Goal: Task Accomplishment & Management: Complete application form

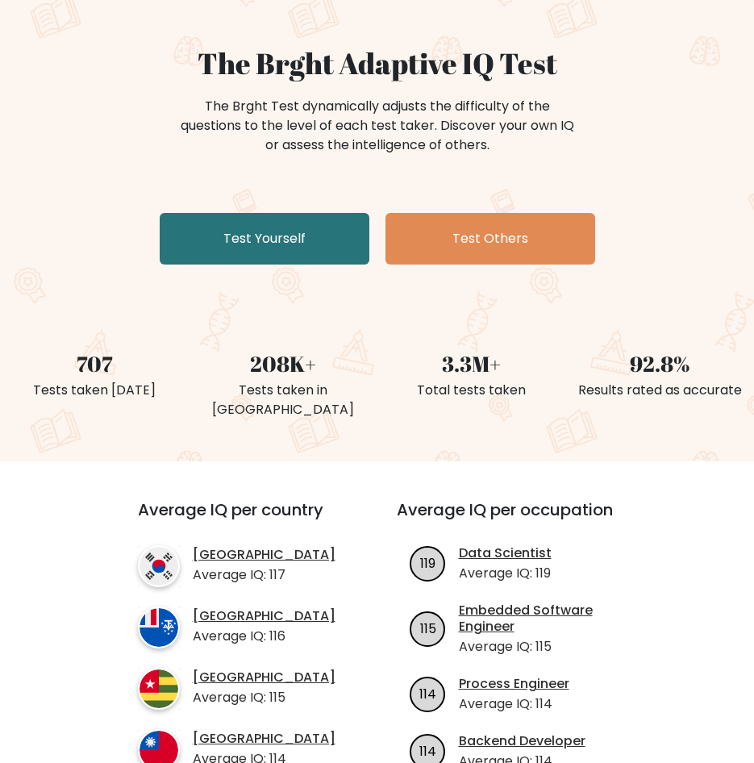
scroll to position [161, 0]
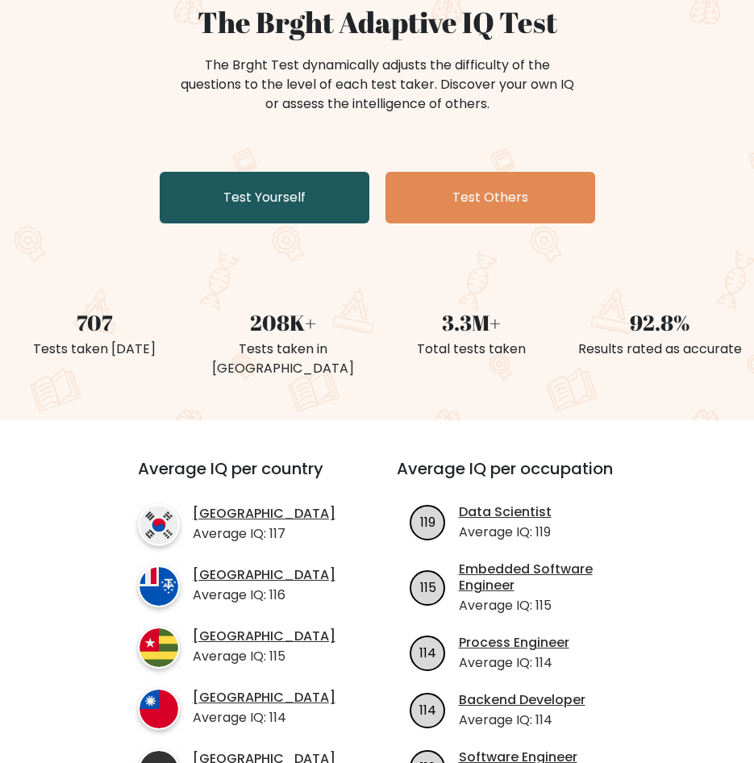
click at [293, 207] on link "Test Yourself" at bounding box center [265, 198] width 210 height 52
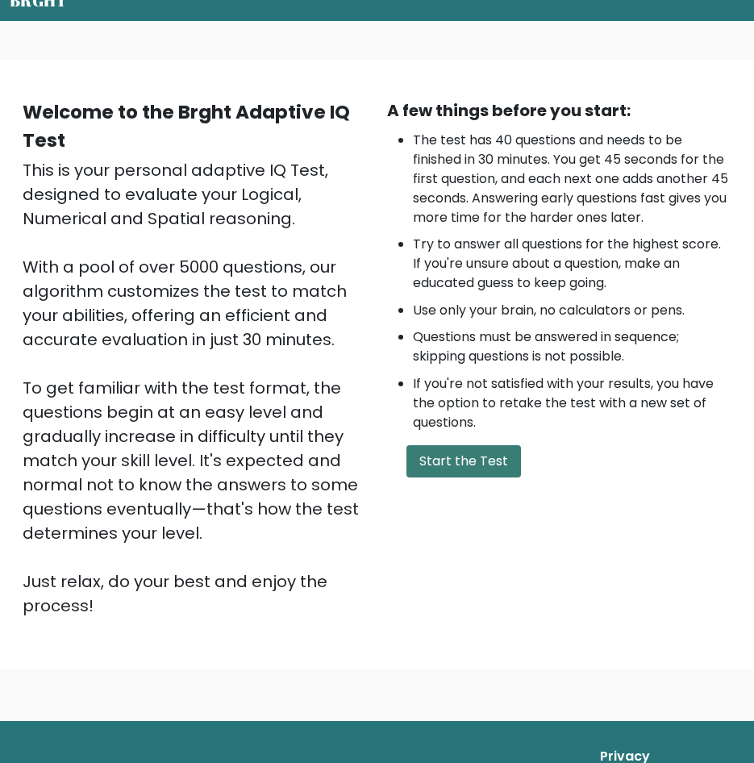
scroll to position [161, 0]
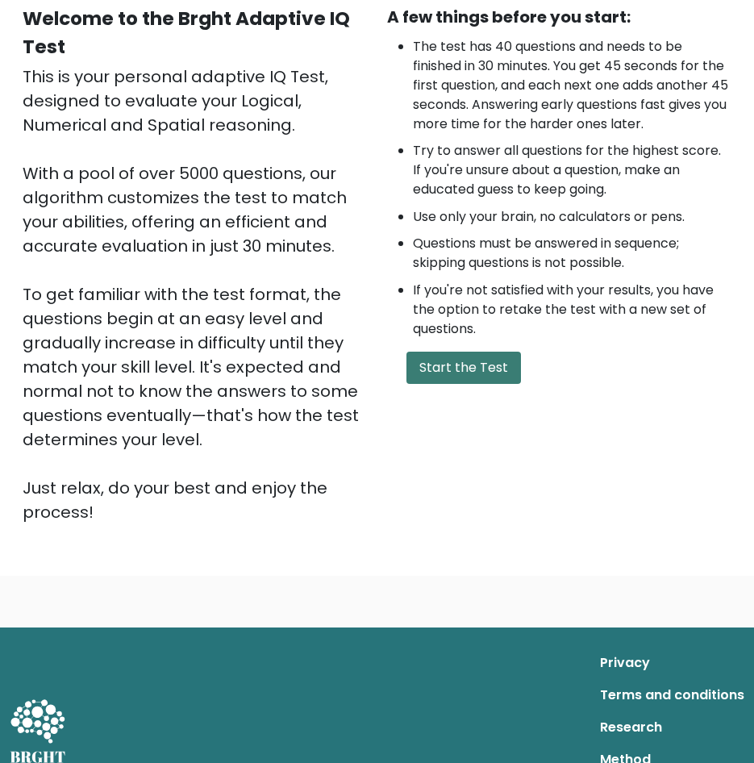
click at [492, 378] on button "Start the Test" at bounding box center [464, 368] width 115 height 32
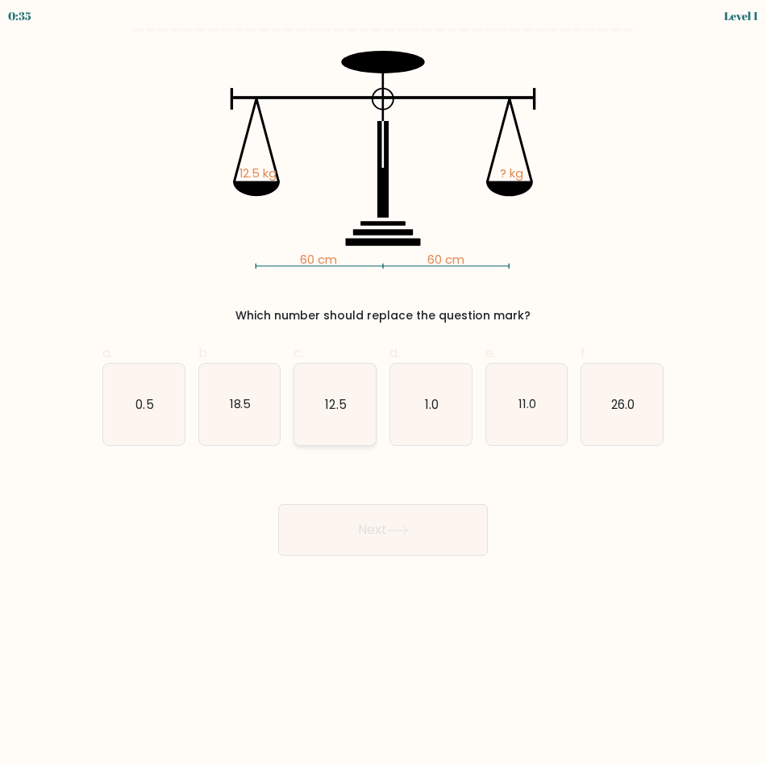
click at [322, 420] on icon "12.5" at bounding box center [334, 404] width 81 height 81
click at [383, 392] on input "c. 12.5" at bounding box center [383, 387] width 1 height 10
radio input "true"
click at [403, 539] on button "Next" at bounding box center [383, 530] width 210 height 52
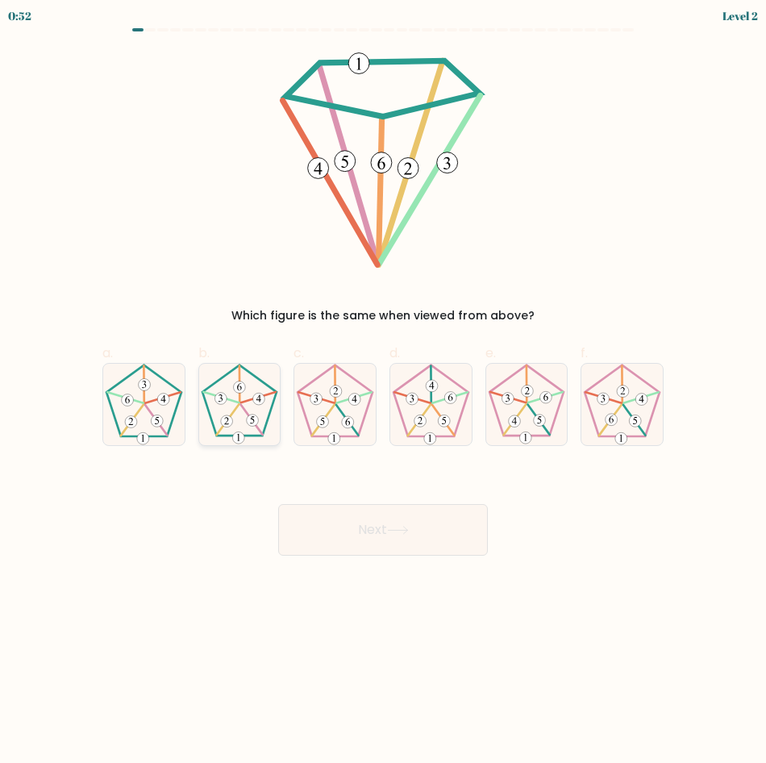
click at [234, 403] on icon at bounding box center [239, 404] width 81 height 81
click at [383, 392] on input "b." at bounding box center [383, 387] width 1 height 10
radio input "true"
click at [412, 537] on button "Next" at bounding box center [383, 530] width 210 height 52
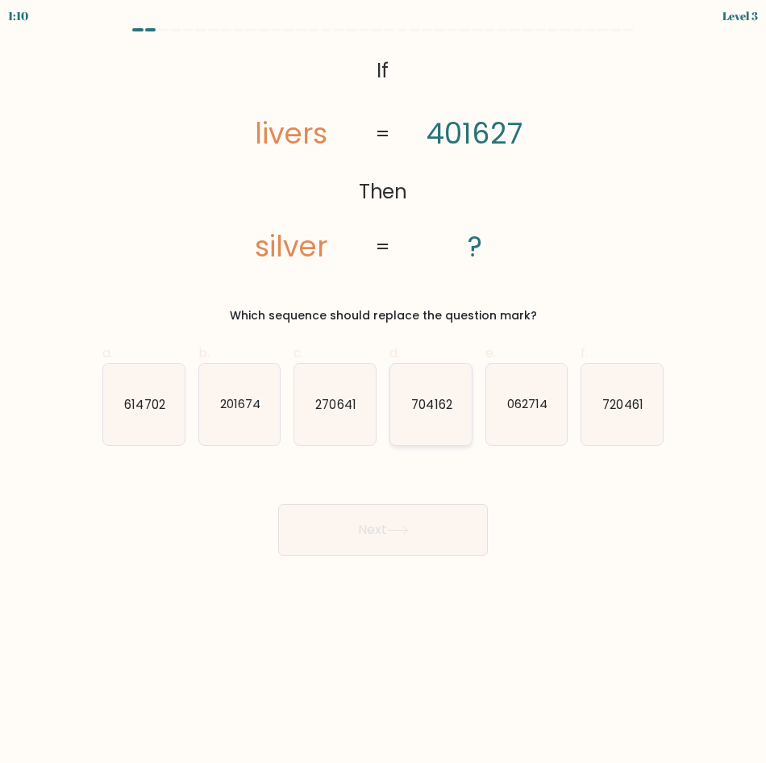
click at [459, 403] on icon "704162" at bounding box center [430, 404] width 81 height 81
click at [384, 392] on input "d. 704162" at bounding box center [383, 387] width 1 height 10
radio input "true"
click at [433, 542] on button "Next" at bounding box center [383, 530] width 210 height 52
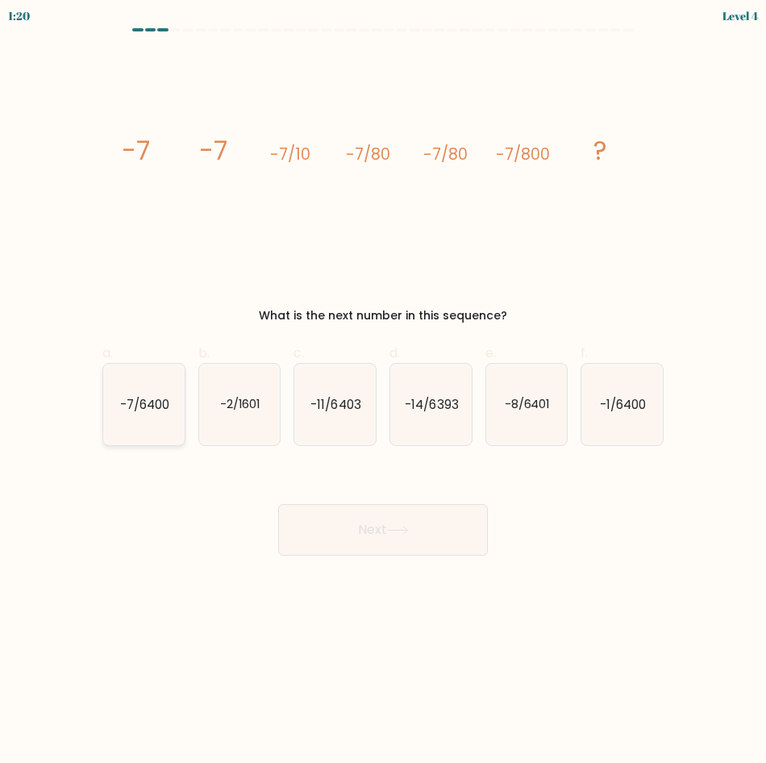
click at [140, 413] on icon "-7/6400" at bounding box center [143, 404] width 81 height 81
click at [383, 392] on input "a. -7/6400" at bounding box center [383, 387] width 1 height 10
radio input "true"
click at [424, 537] on button "Next" at bounding box center [383, 530] width 210 height 52
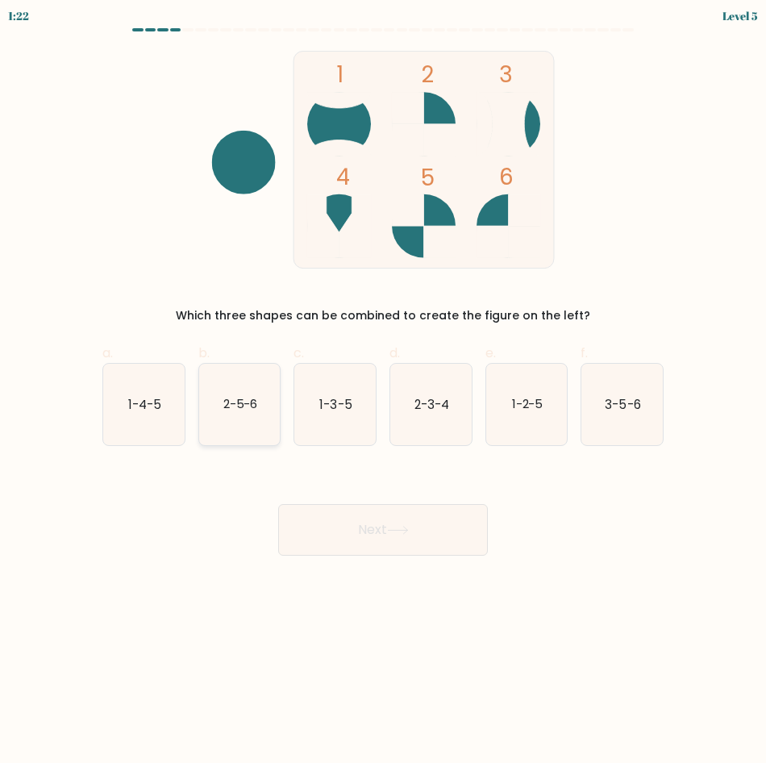
click at [231, 407] on text "2-5-6" at bounding box center [240, 403] width 35 height 17
click at [383, 392] on input "b. 2-5-6" at bounding box center [383, 387] width 1 height 10
radio input "true"
click at [411, 538] on button "Next" at bounding box center [383, 530] width 210 height 52
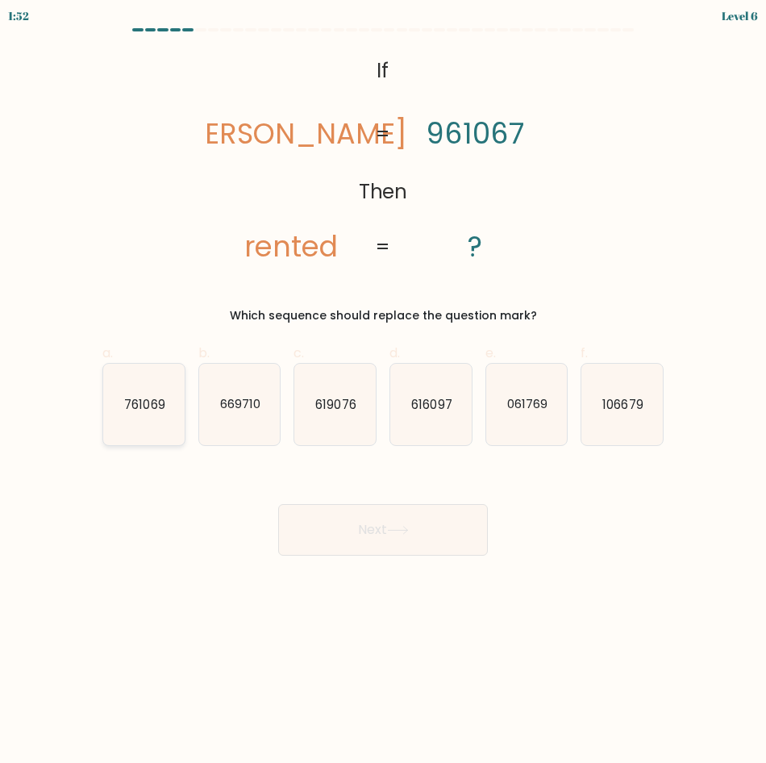
click at [164, 418] on icon "761069" at bounding box center [143, 404] width 81 height 81
click at [383, 392] on input "a. 761069" at bounding box center [383, 387] width 1 height 10
radio input "true"
click at [399, 528] on icon at bounding box center [398, 530] width 22 height 9
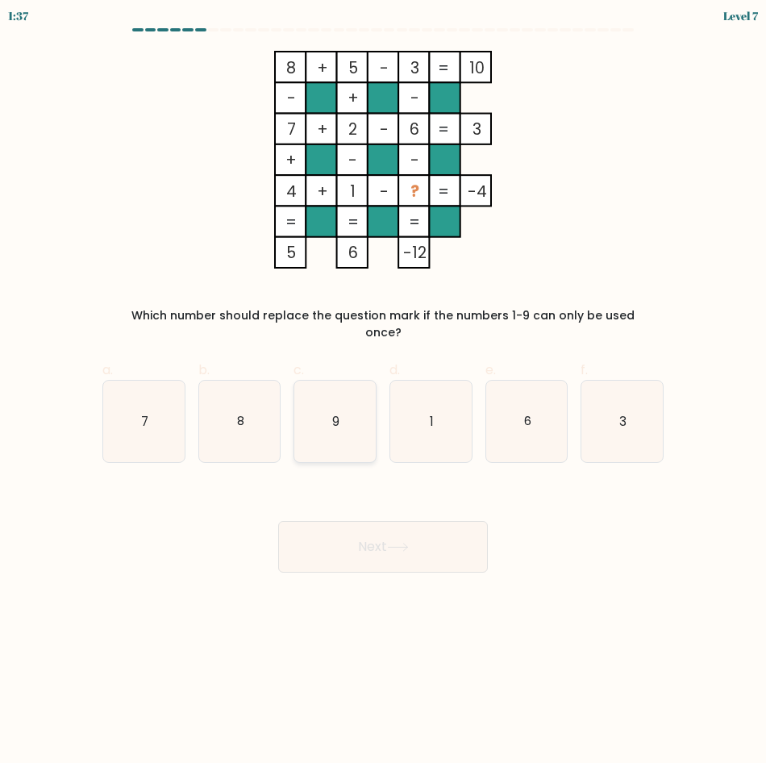
click at [317, 408] on icon "9" at bounding box center [334, 421] width 81 height 81
click at [383, 392] on input "c. 9" at bounding box center [383, 387] width 1 height 10
radio input "true"
click at [404, 541] on button "Next" at bounding box center [383, 547] width 210 height 52
click at [407, 543] on icon at bounding box center [398, 547] width 22 height 9
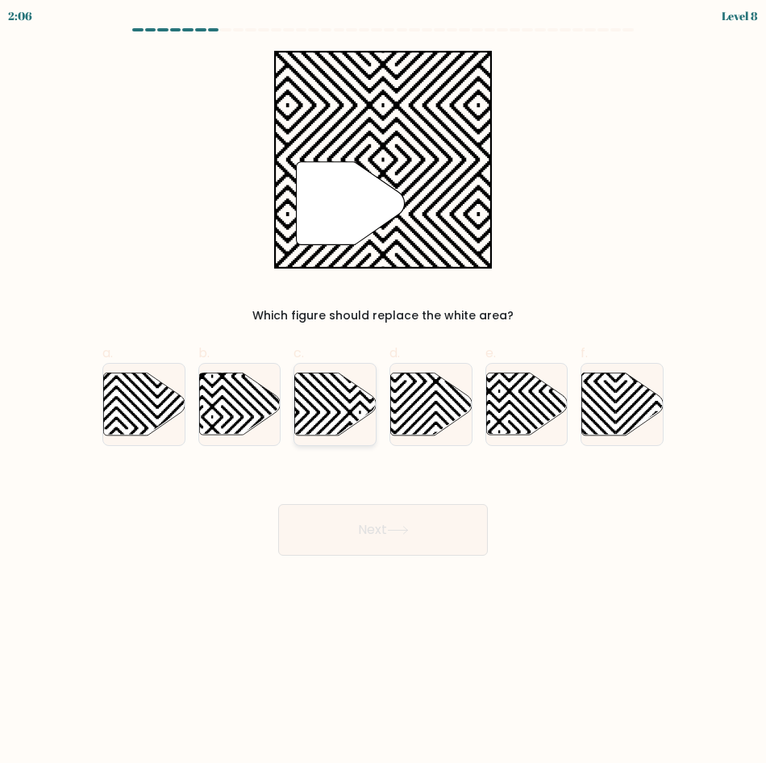
click at [333, 392] on icon at bounding box center [335, 404] width 81 height 62
click at [383, 392] on input "c." at bounding box center [383, 387] width 1 height 10
radio input "true"
click at [426, 530] on button "Next" at bounding box center [383, 530] width 210 height 52
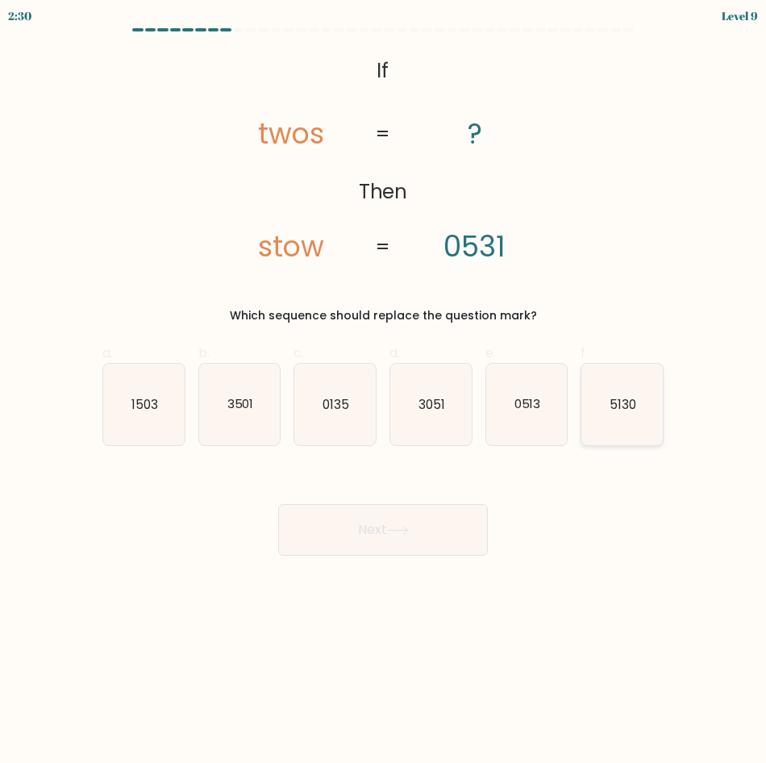
click at [616, 425] on icon "5130" at bounding box center [622, 404] width 81 height 81
click at [384, 392] on input "f. 5130" at bounding box center [383, 387] width 1 height 10
radio input "true"
click at [453, 526] on button "Next" at bounding box center [383, 530] width 210 height 52
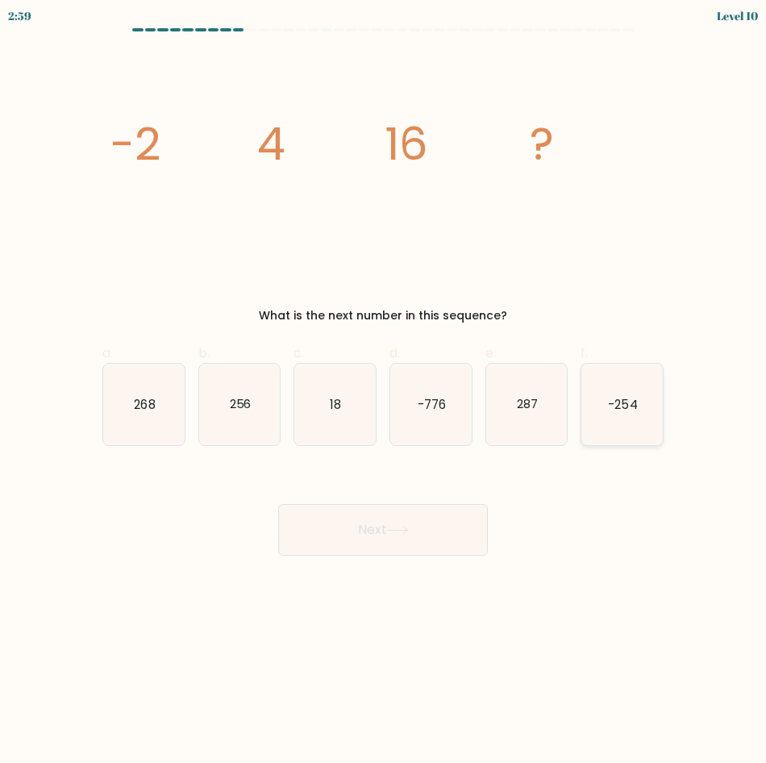
click at [608, 428] on icon "-254" at bounding box center [622, 404] width 81 height 81
click at [384, 392] on input "f. -254" at bounding box center [383, 387] width 1 height 10
radio input "true"
click at [367, 548] on button "Next" at bounding box center [383, 530] width 210 height 52
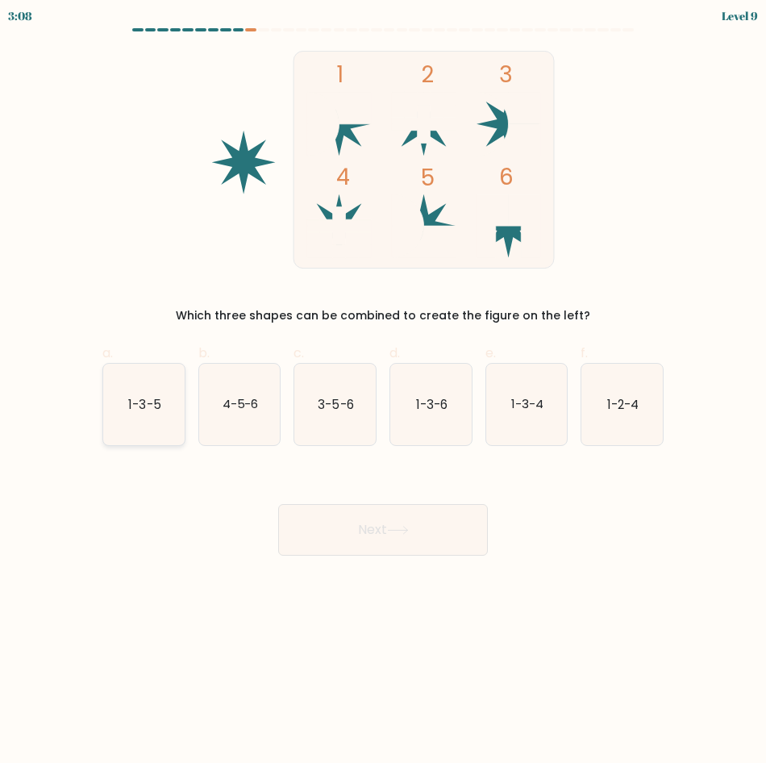
click at [130, 407] on text "1-3-5" at bounding box center [144, 403] width 32 height 17
click at [383, 392] on input "a. 1-3-5" at bounding box center [383, 387] width 1 height 10
radio input "true"
click at [441, 532] on button "Next" at bounding box center [383, 530] width 210 height 52
